Goal: Task Accomplishment & Management: Use online tool/utility

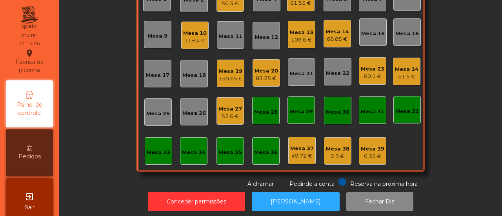
scroll to position [92, 0]
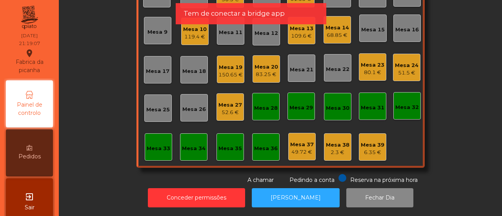
click at [366, 148] on div "6.35 €" at bounding box center [372, 152] width 24 height 8
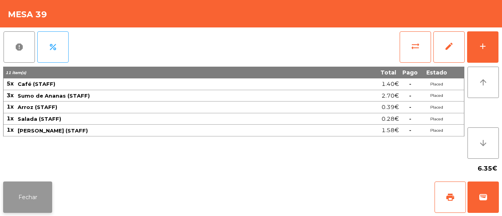
click at [34, 198] on button "Fechar" at bounding box center [27, 196] width 49 height 31
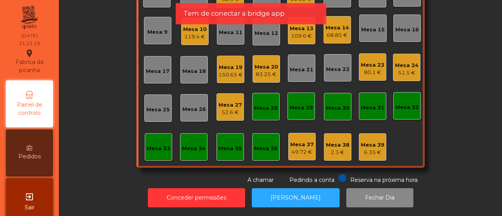
click at [332, 31] on div "68.85 €" at bounding box center [337, 35] width 24 height 8
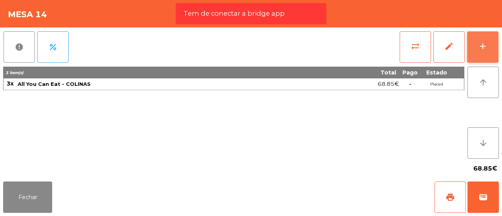
click at [478, 47] on div "add" at bounding box center [482, 46] width 9 height 9
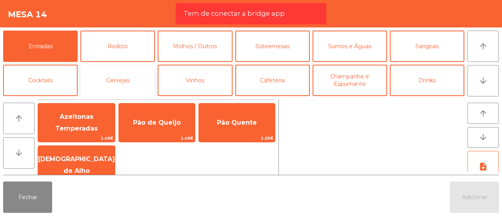
click at [110, 81] on button "Cervejas" at bounding box center [117, 80] width 74 height 31
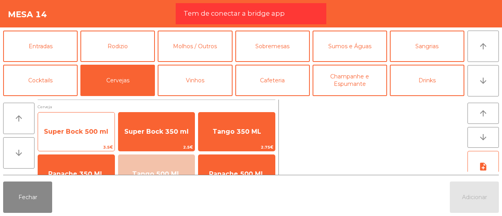
click at [103, 127] on span "Super Bock 500 ml" at bounding box center [76, 131] width 76 height 21
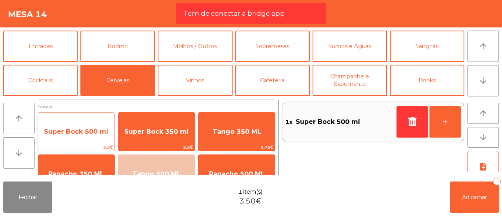
click at [103, 127] on span "Super Bock 500 ml" at bounding box center [76, 131] width 76 height 21
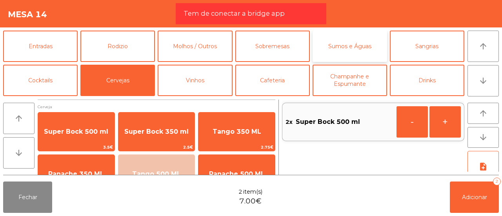
click at [343, 48] on button "Sumos e Águas" at bounding box center [349, 46] width 74 height 31
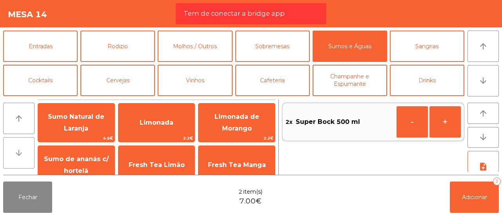
click at [28, 154] on button "arrow_downward" at bounding box center [18, 152] width 31 height 31
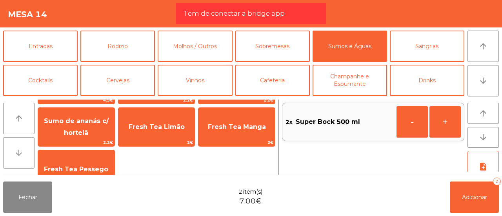
click at [28, 154] on button "arrow_downward" at bounding box center [18, 152] width 31 height 31
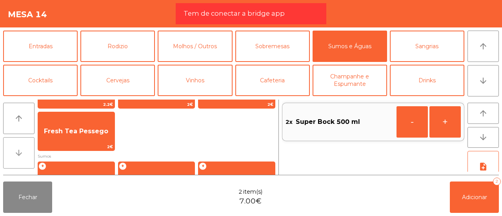
click at [28, 154] on button "arrow_downward" at bounding box center [18, 152] width 31 height 31
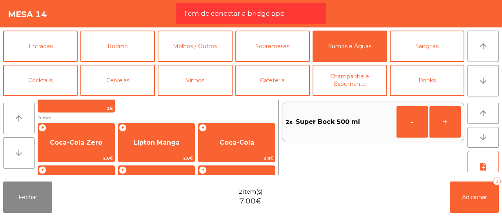
click at [28, 154] on button "arrow_downward" at bounding box center [18, 152] width 31 height 31
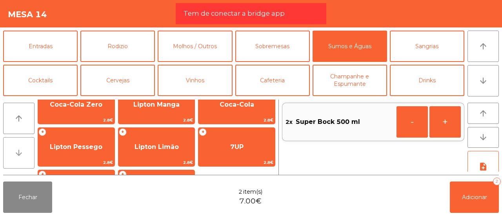
click at [28, 154] on button "arrow_downward" at bounding box center [18, 152] width 31 height 31
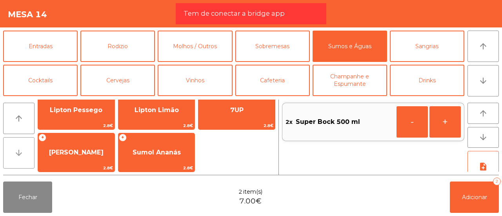
click at [28, 154] on button "arrow_downward" at bounding box center [18, 152] width 31 height 31
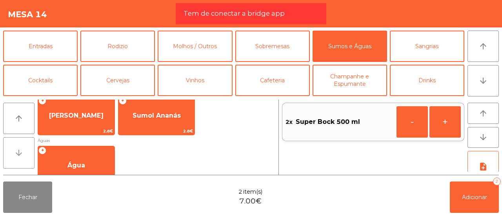
click at [28, 154] on button "arrow_downward" at bounding box center [18, 152] width 31 height 31
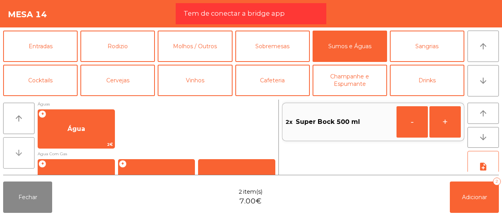
scroll to position [266, 0]
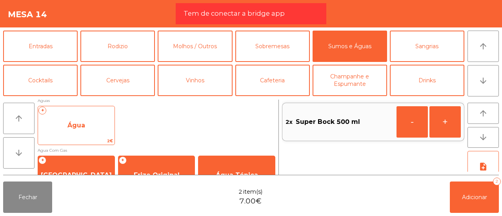
click at [92, 124] on span "Água" at bounding box center [76, 125] width 76 height 21
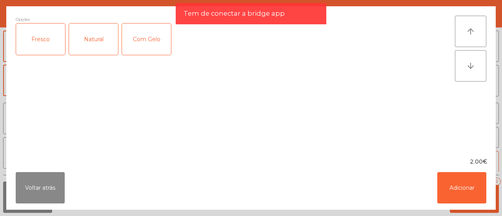
click at [45, 40] on div "Fresco" at bounding box center [40, 39] width 49 height 31
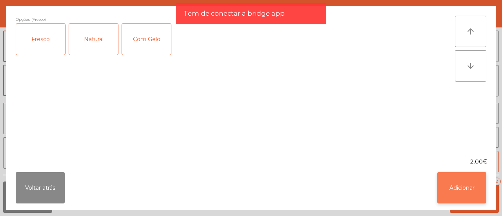
click at [450, 183] on button "Adicionar" at bounding box center [461, 187] width 49 height 31
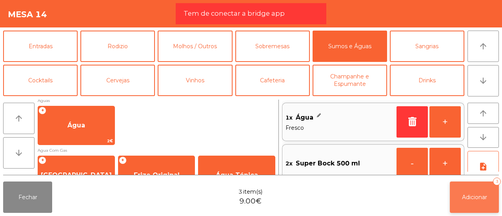
click at [471, 196] on span "Adicionar" at bounding box center [474, 197] width 25 height 7
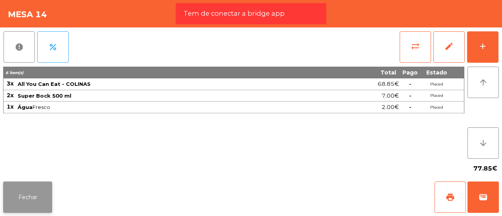
click at [40, 189] on button "Fechar" at bounding box center [27, 196] width 49 height 31
